Goal: Find specific page/section: Find specific page/section

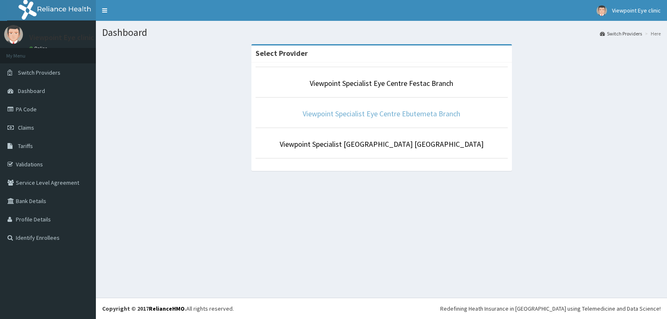
click at [358, 114] on link "Viewpoint Specialist Eye Centre Ebutemeta Branch" at bounding box center [380, 114] width 157 height 10
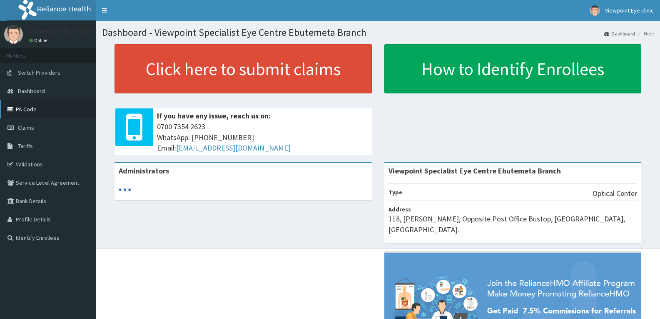
click at [34, 110] on link "PA Code" at bounding box center [48, 109] width 96 height 18
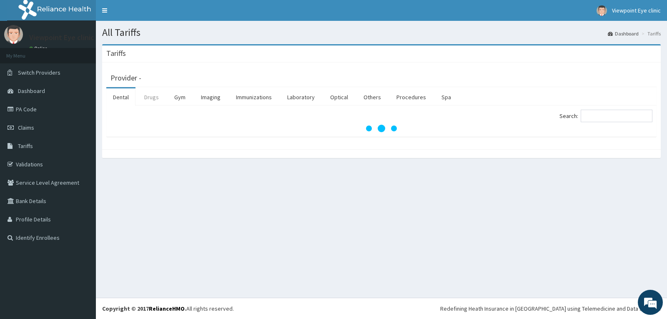
click at [156, 99] on link "Drugs" at bounding box center [151, 96] width 28 height 17
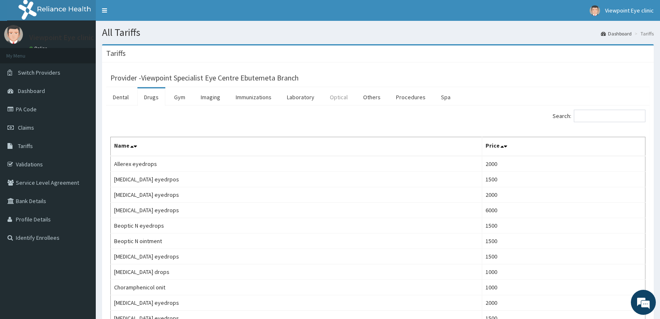
click at [335, 100] on link "Optical" at bounding box center [338, 96] width 31 height 17
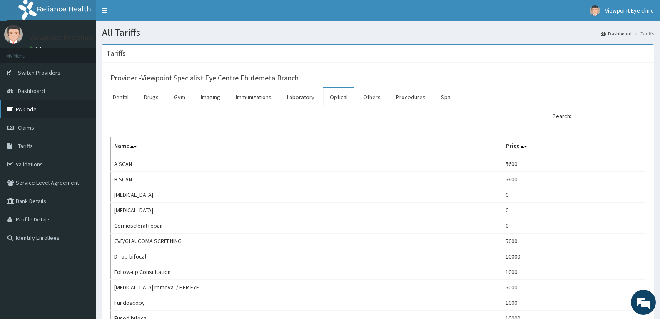
click at [38, 112] on link "PA Code" at bounding box center [48, 109] width 96 height 18
